Goal: Transaction & Acquisition: Purchase product/service

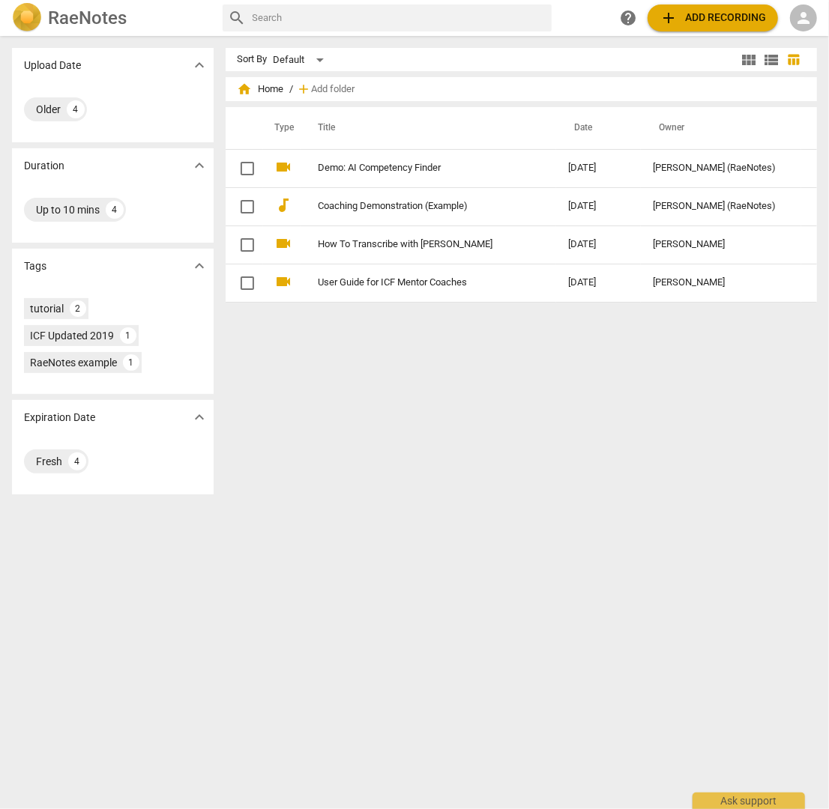
click at [792, 18] on div "person" at bounding box center [803, 17] width 27 height 27
click at [798, 35] on li "Login" at bounding box center [791, 36] width 54 height 36
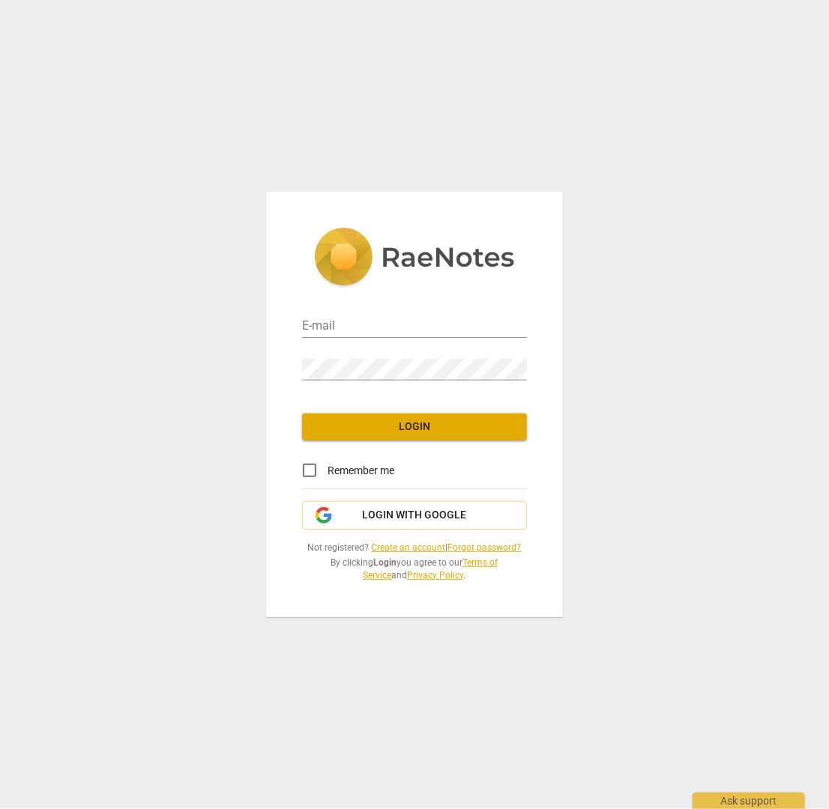
type input "[EMAIL_ADDRESS][DOMAIN_NAME]"
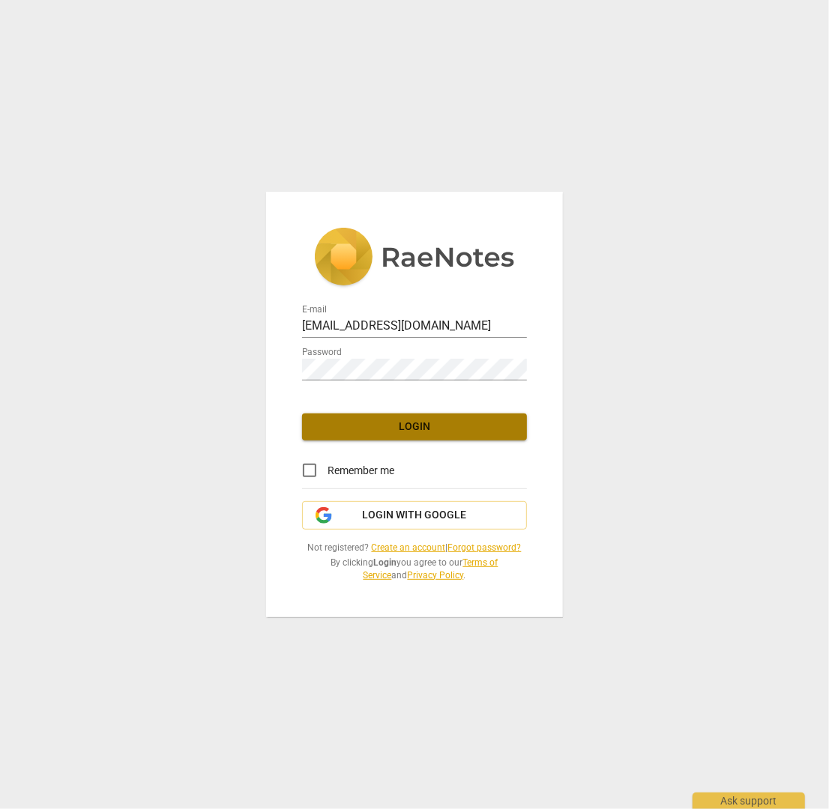
click at [474, 432] on span "Login" at bounding box center [414, 427] width 201 height 15
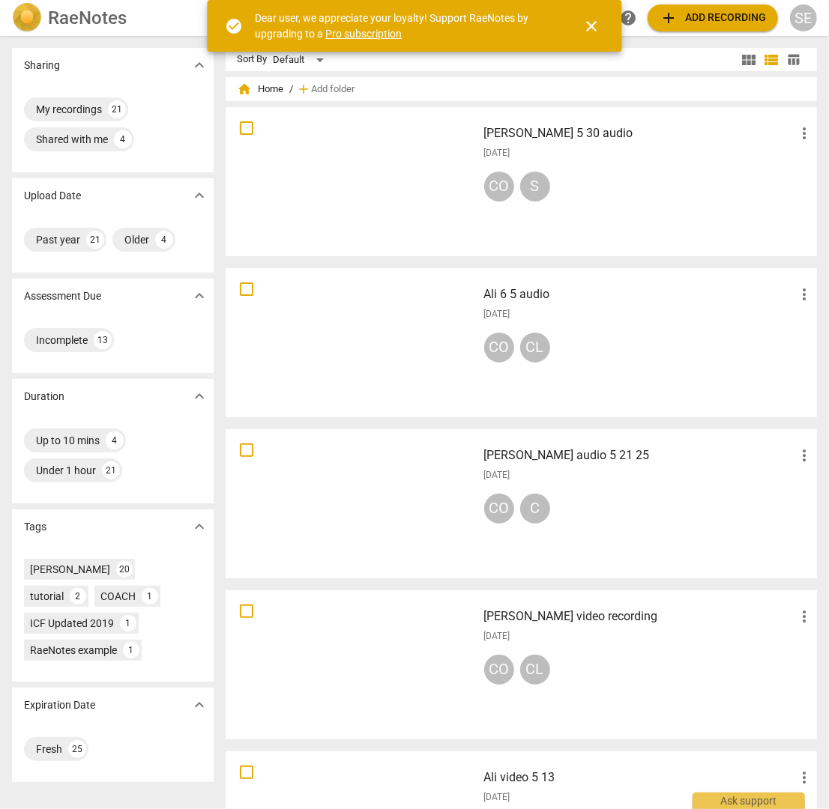
click at [803, 23] on div "SE" at bounding box center [803, 17] width 27 height 27
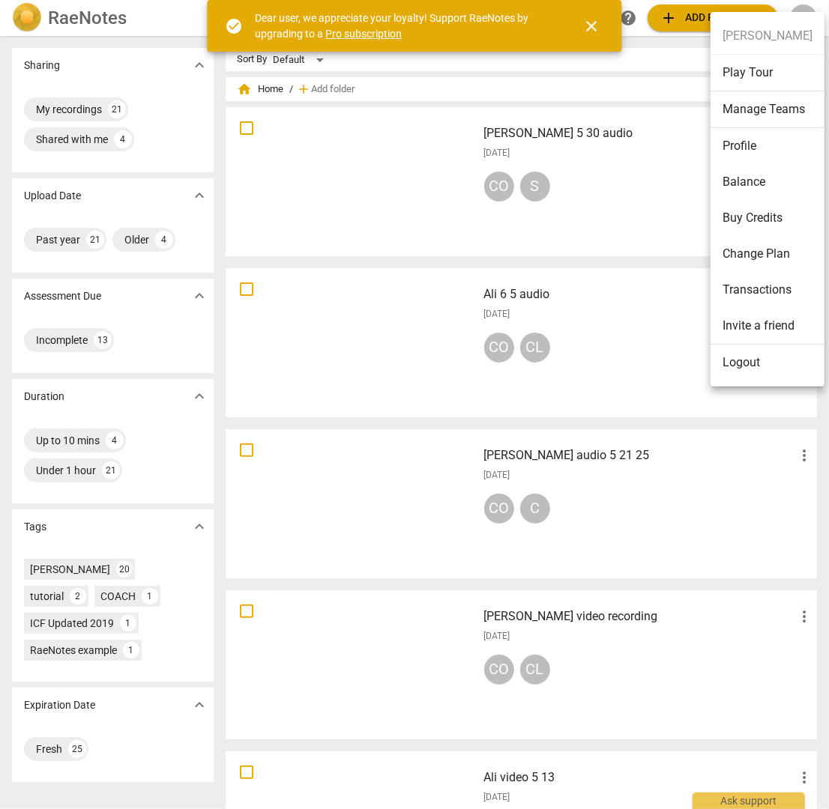
click at [774, 189] on li "Balance" at bounding box center [767, 182] width 114 height 36
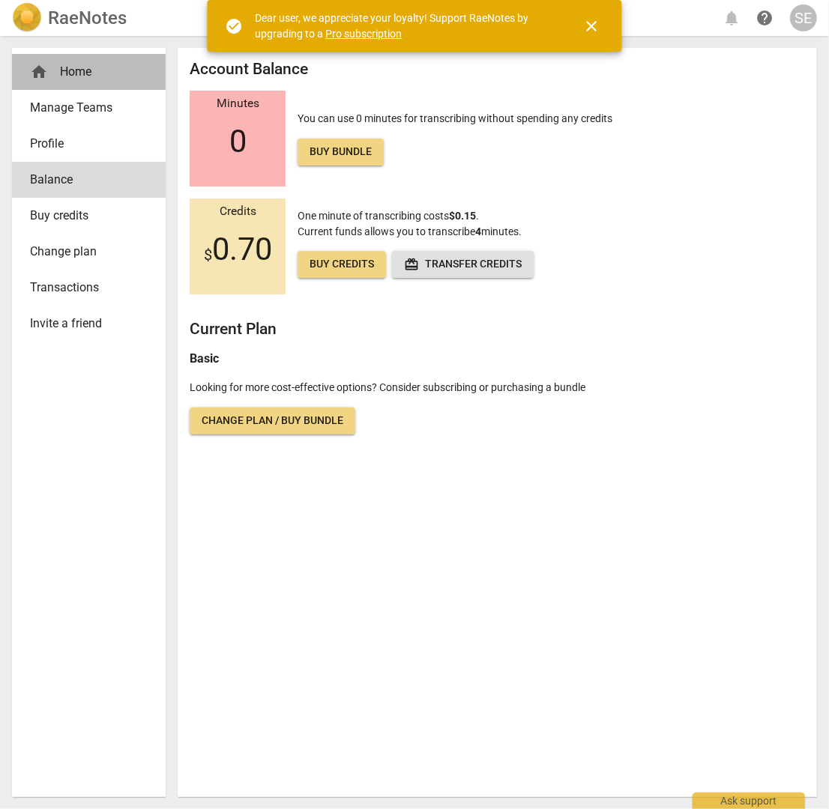
click at [60, 72] on div "home Home" at bounding box center [83, 72] width 106 height 18
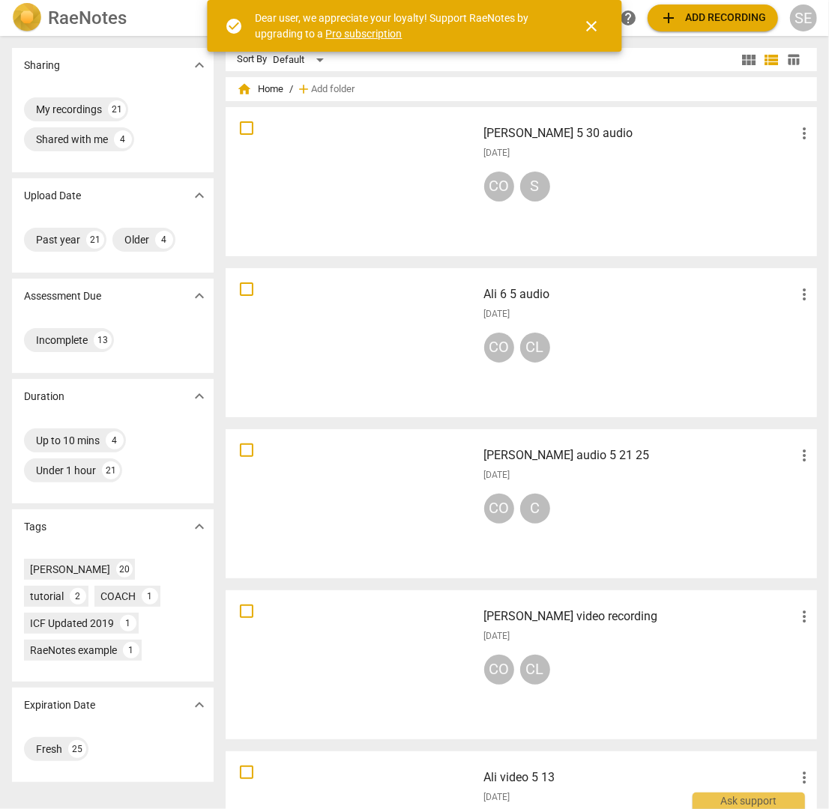
click at [672, 25] on span "add" at bounding box center [669, 18] width 18 height 18
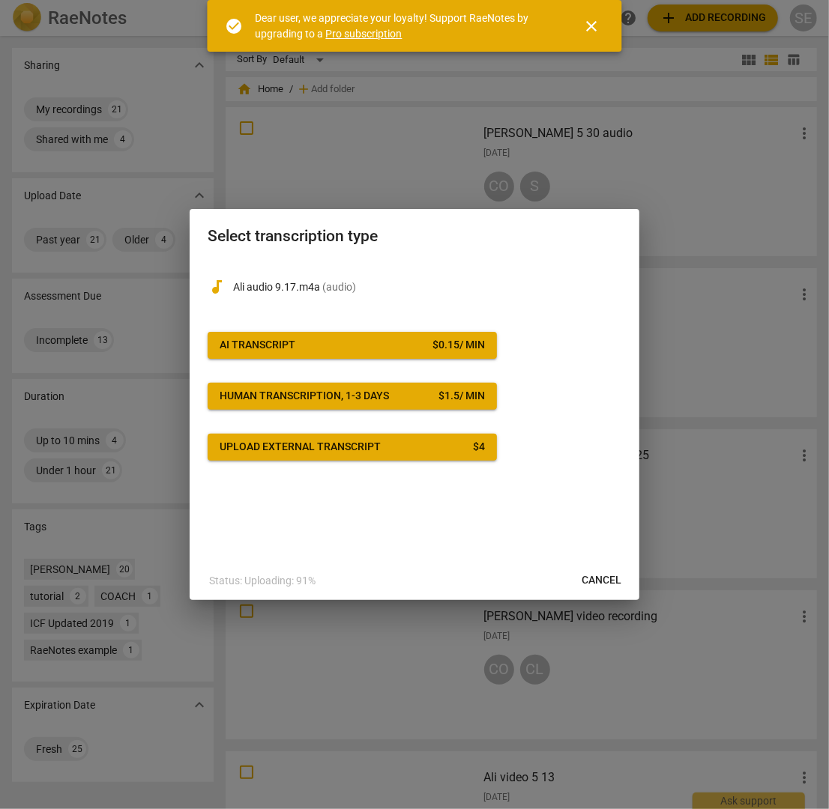
click at [615, 583] on span "Cancel" at bounding box center [602, 580] width 40 height 15
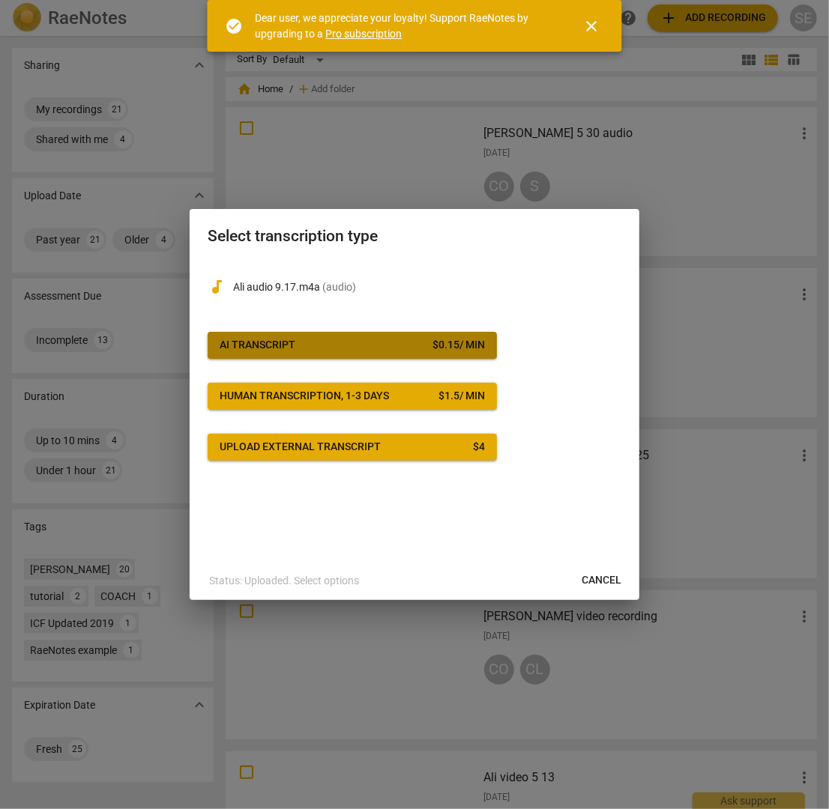
click at [322, 345] on span "AI Transcript $ 0.15 / min" at bounding box center [352, 345] width 265 height 15
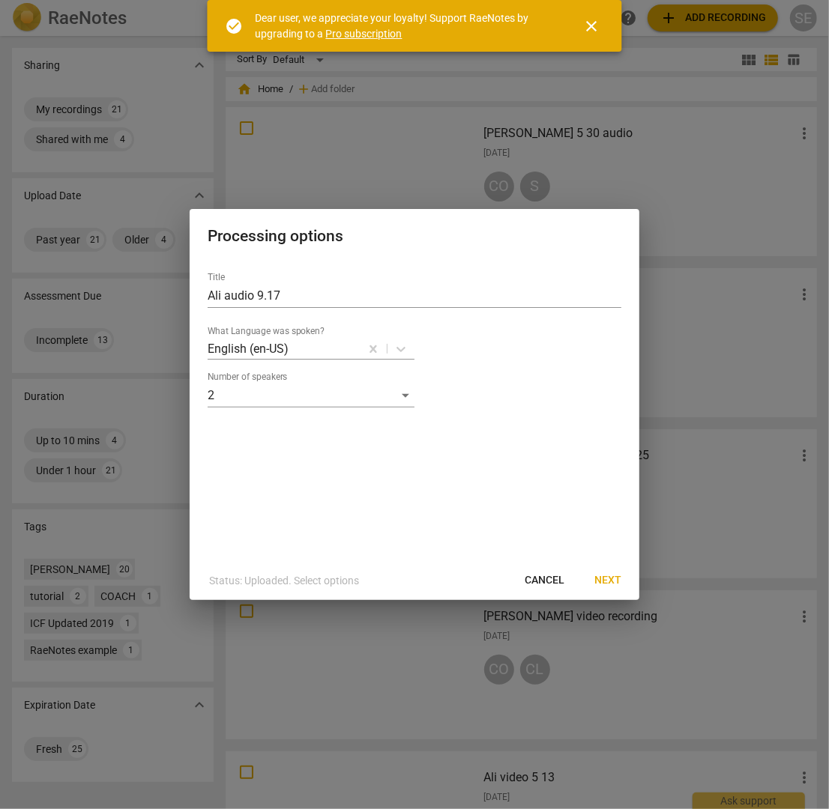
click at [603, 574] on span "Next" at bounding box center [607, 580] width 27 height 15
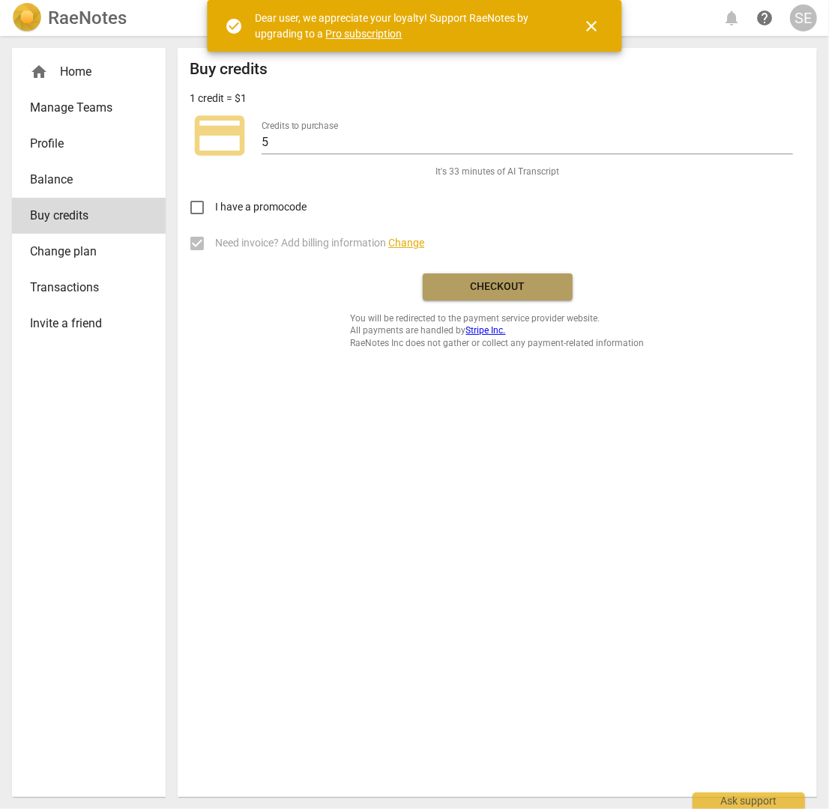
click at [499, 288] on span "Checkout" at bounding box center [498, 287] width 126 height 15
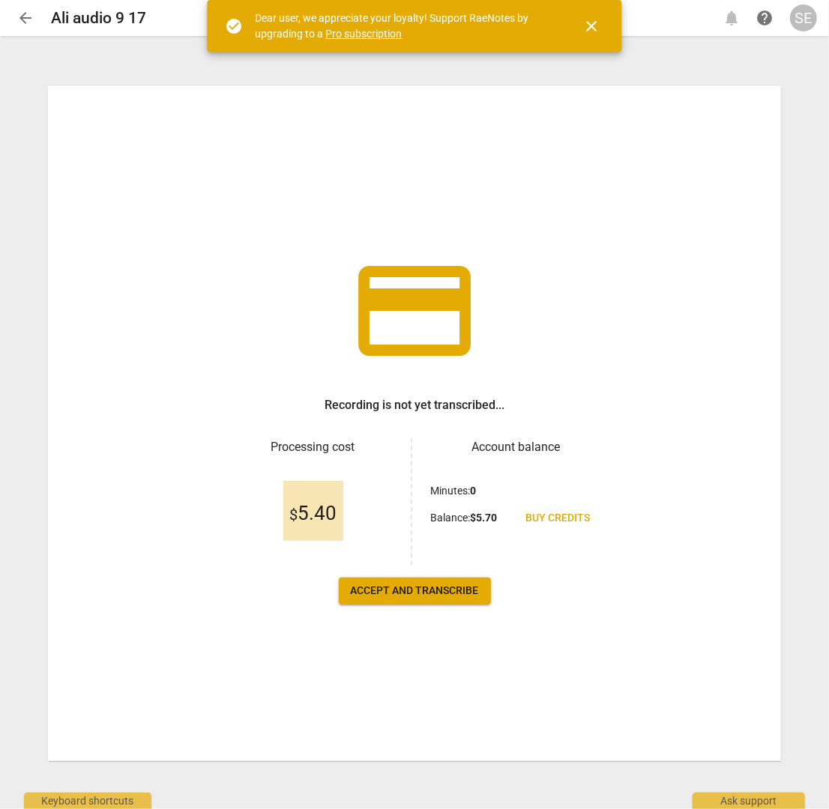
click at [459, 587] on span "Accept and transcribe" at bounding box center [415, 591] width 128 height 15
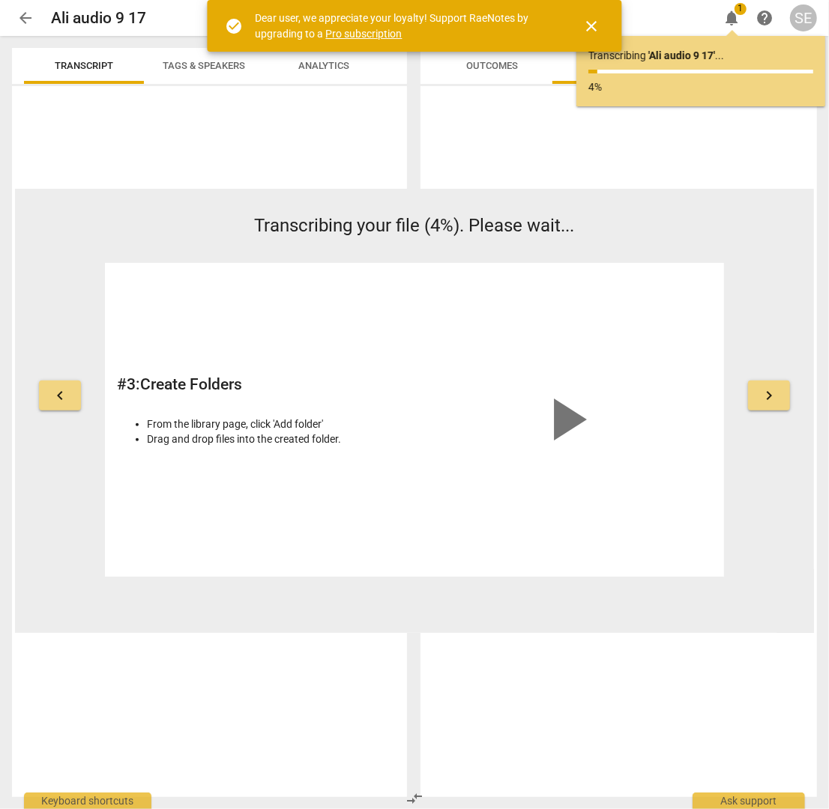
click at [728, 32] on span at bounding box center [732, 33] width 20 height 7
click at [730, 28] on button "notifications 1" at bounding box center [731, 17] width 27 height 27
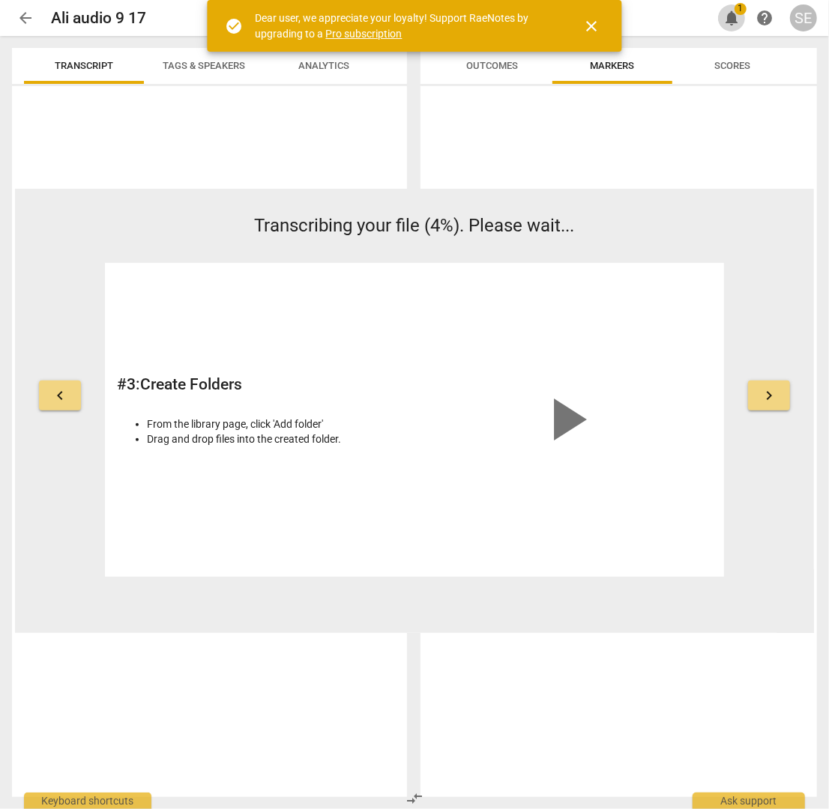
click at [730, 28] on button "notifications 1" at bounding box center [731, 17] width 27 height 27
